Goal: Find specific page/section: Find specific page/section

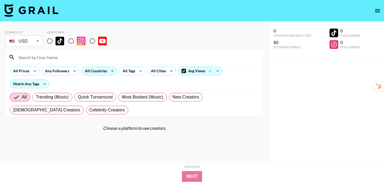
click at [100, 71] on div "All Countries" at bounding box center [95, 71] width 26 height 8
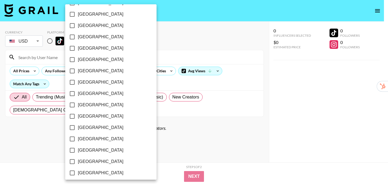
scroll to position [436, 0]
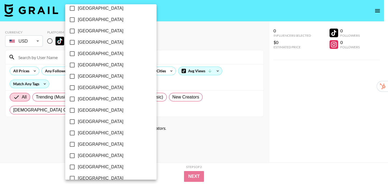
click at [95, 154] on span "[GEOGRAPHIC_DATA]" at bounding box center [101, 155] width 46 height 6
click at [78, 154] on input "[GEOGRAPHIC_DATA]" at bounding box center [72, 155] width 11 height 11
checkbox input "true"
click at [265, 88] on div at bounding box center [194, 92] width 388 height 184
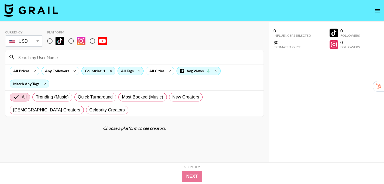
click at [133, 74] on div "All Tags" at bounding box center [126, 71] width 17 height 8
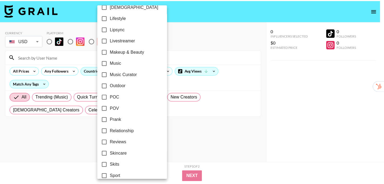
scroll to position [270, 0]
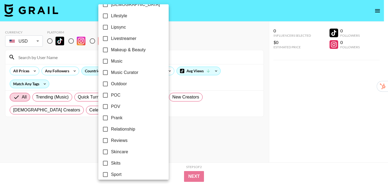
click at [119, 106] on span "POV" at bounding box center [115, 106] width 9 height 6
click at [111, 106] on input "POV" at bounding box center [105, 106] width 11 height 11
checkbox input "true"
click at [263, 84] on div at bounding box center [194, 92] width 388 height 184
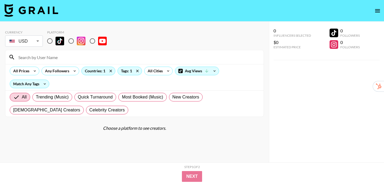
click at [48, 44] on input "radio" at bounding box center [49, 40] width 11 height 11
radio input "true"
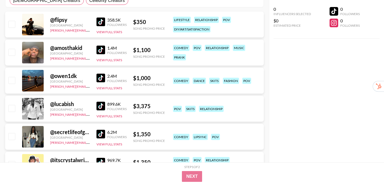
scroll to position [111, 0]
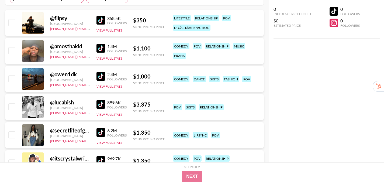
click at [103, 77] on img at bounding box center [101, 76] width 9 height 9
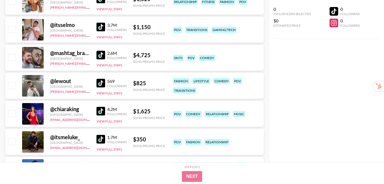
scroll to position [357, 0]
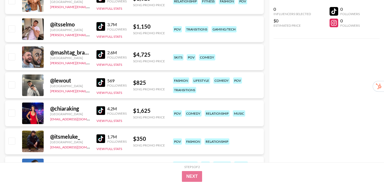
click at [102, 82] on img at bounding box center [101, 82] width 9 height 9
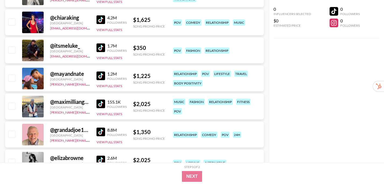
scroll to position [455, 0]
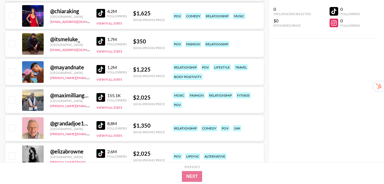
click at [97, 40] on img at bounding box center [101, 41] width 9 height 9
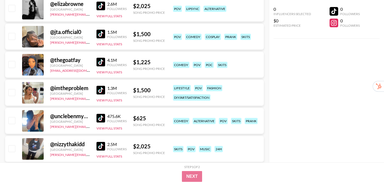
scroll to position [603, 0]
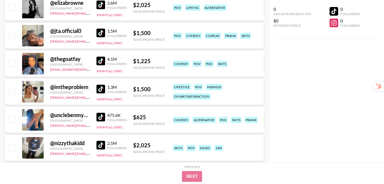
click at [101, 91] on img at bounding box center [101, 89] width 9 height 9
